Goal: Use online tool/utility: Use online tool/utility

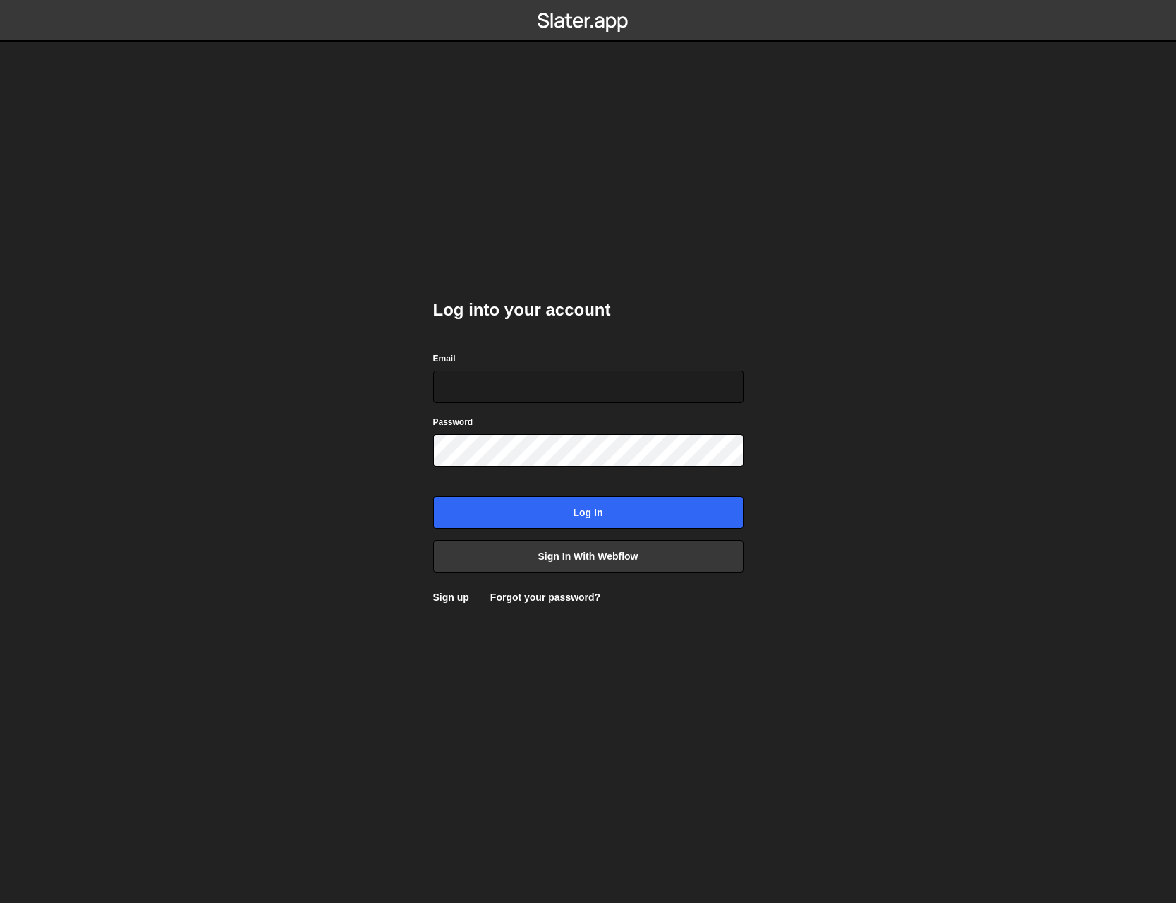
type input "johnbacic@mac.com"
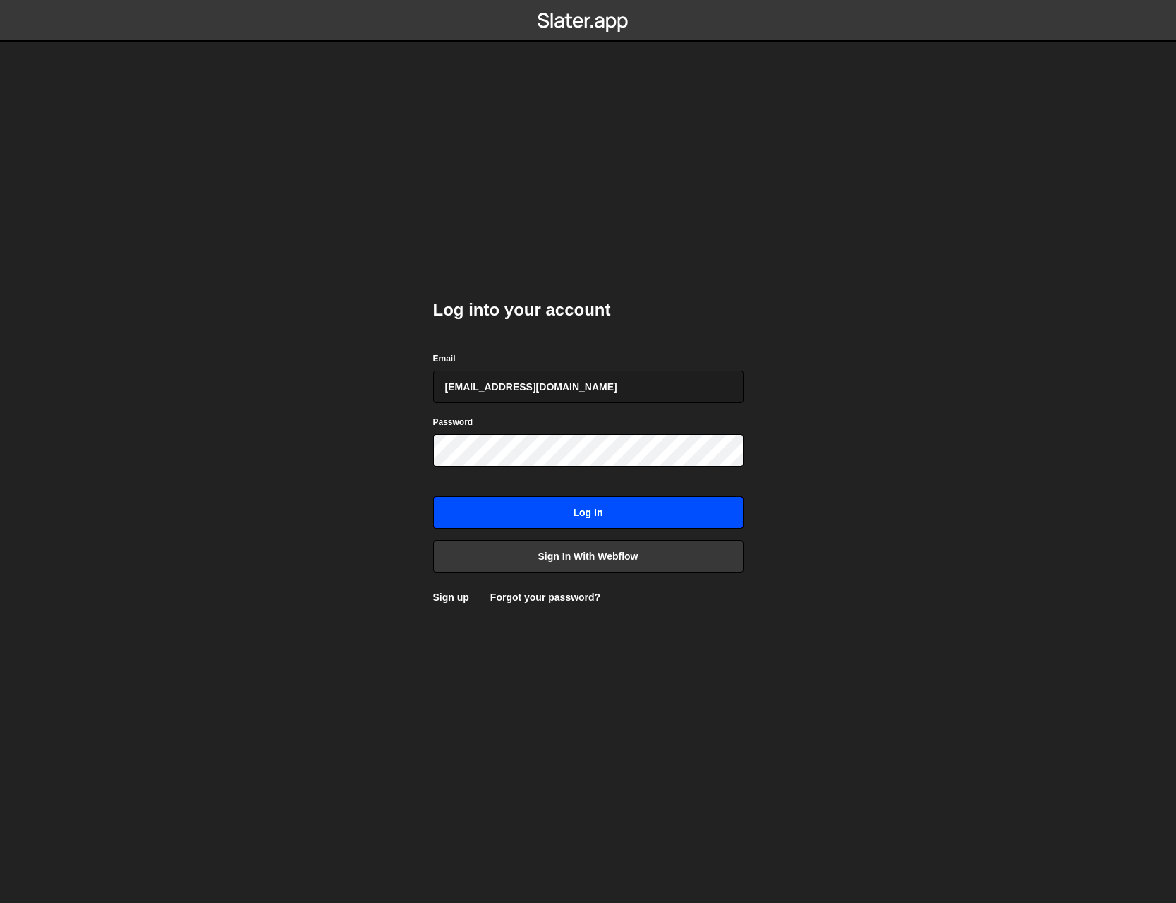
click at [560, 507] on input "Log in" at bounding box center [588, 512] width 311 height 32
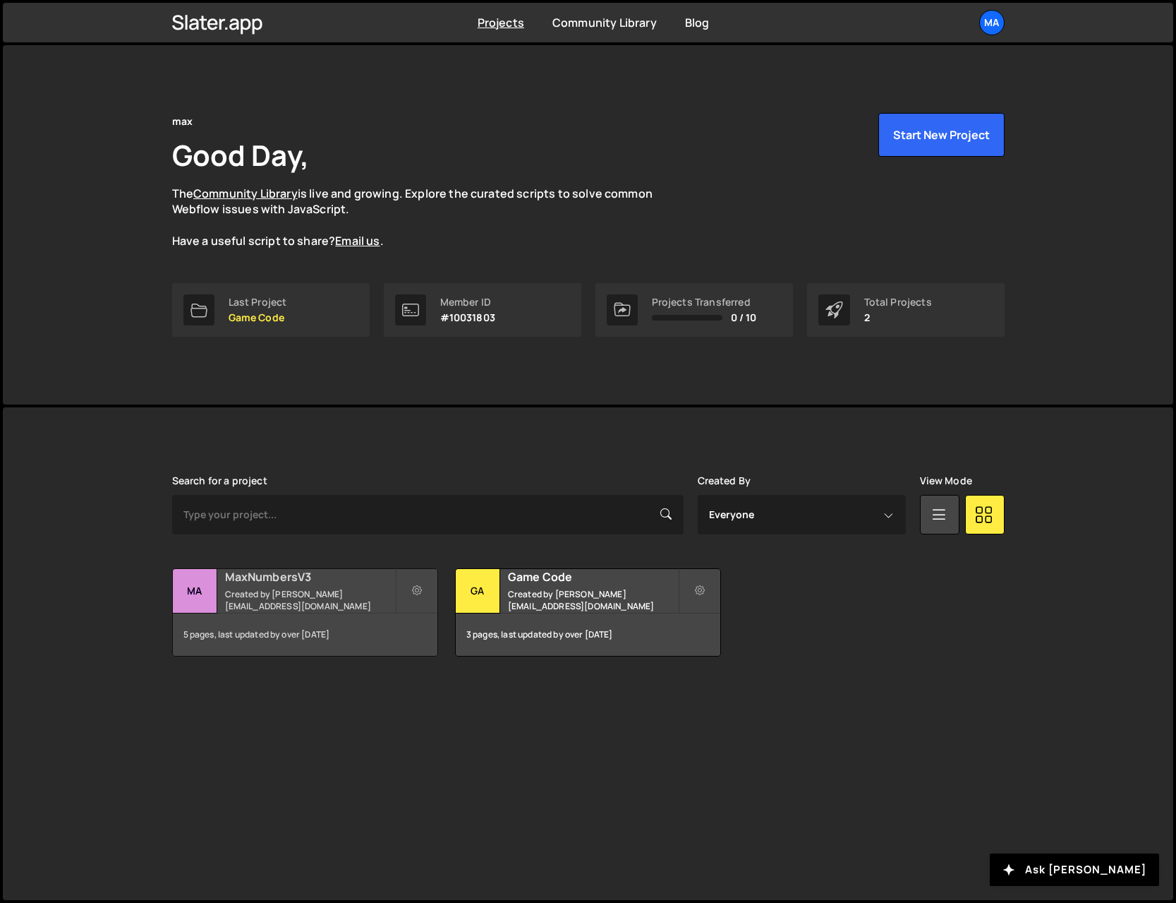
click at [261, 583] on h2 "MaxNumbersV3" at bounding box center [310, 577] width 170 height 16
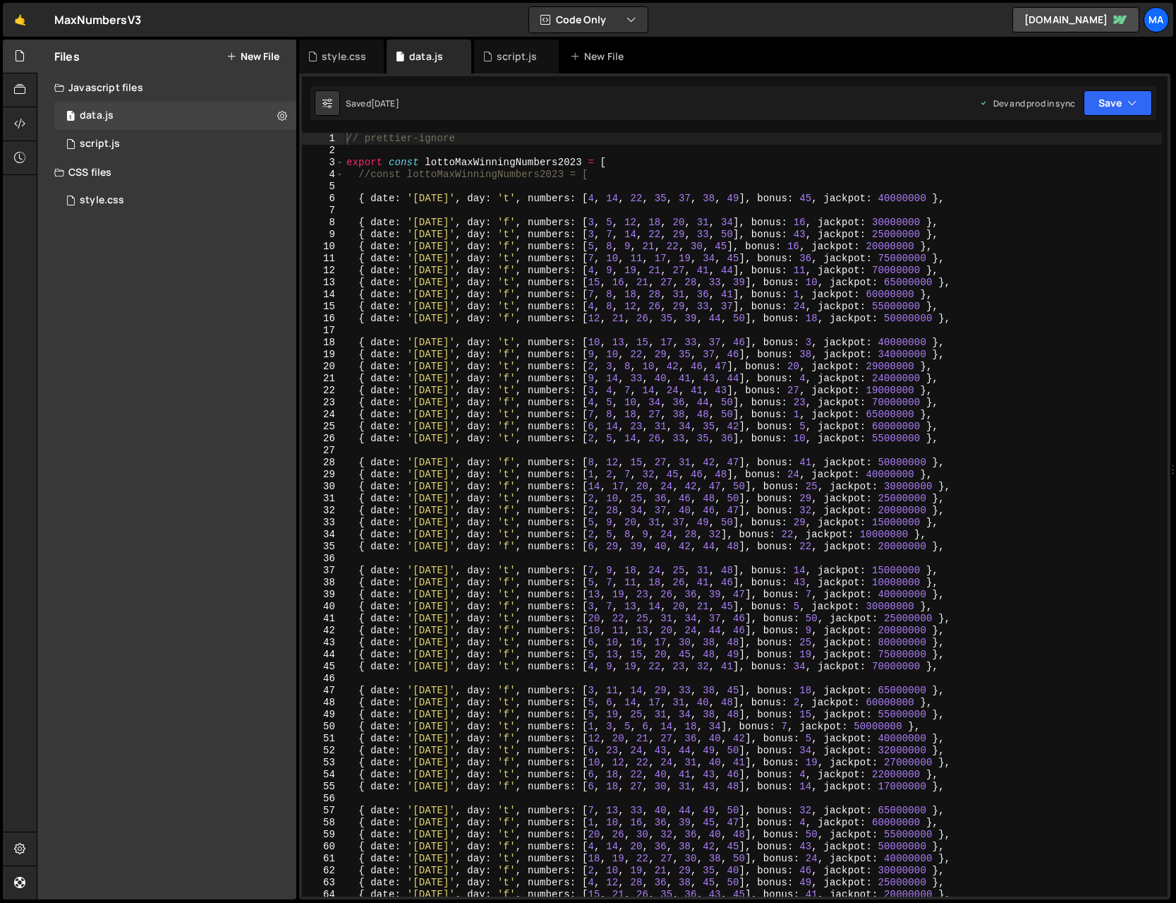
click at [454, 189] on div "// prettier-ignore export const lottoMaxWinningNumbers2023 = [ //const lottoMax…" at bounding box center [753, 527] width 819 height 788
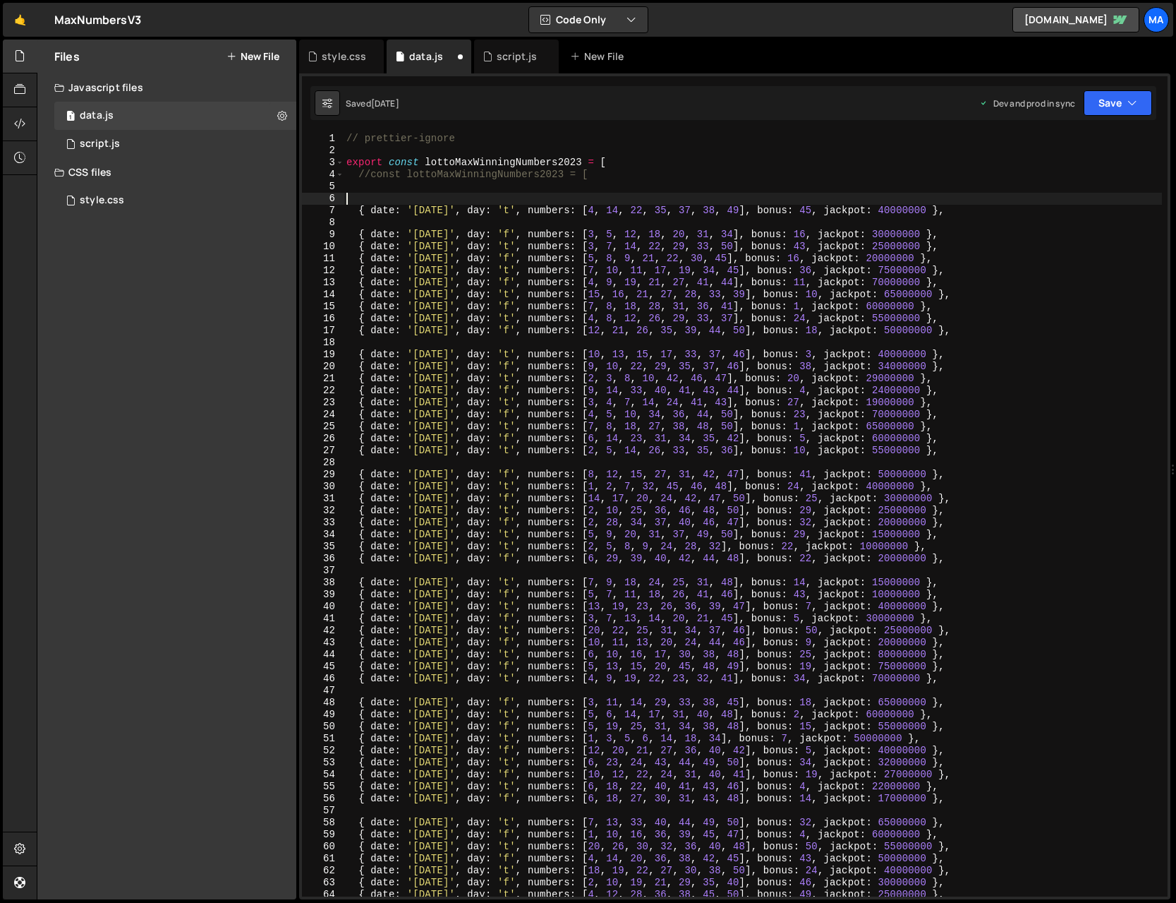
paste textarea "{ date: '[DATE]', day: 'f', numbers: [4, 16, 20, 30, 34, 46, 50], bonus: 40, ja…"
type textarea "{ date: '[DATE]', day: 'f', numbers: [4, 16, 20, 30, 34, 46, 50], bonus: 40, ja…"
click at [1106, 104] on button "Save" at bounding box center [1118, 102] width 68 height 25
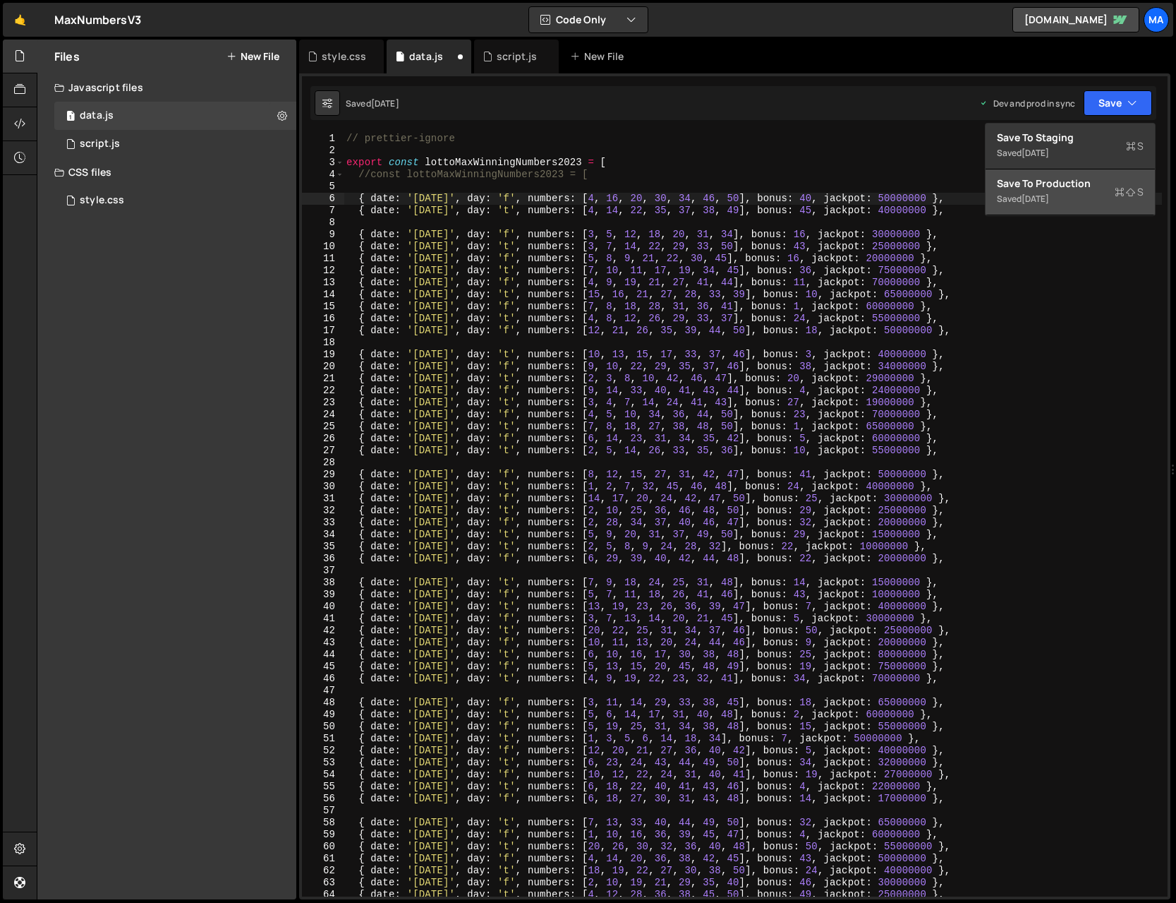
click at [1049, 203] on div "[DATE]" at bounding box center [1036, 199] width 28 height 12
